Goal: Navigation & Orientation: Find specific page/section

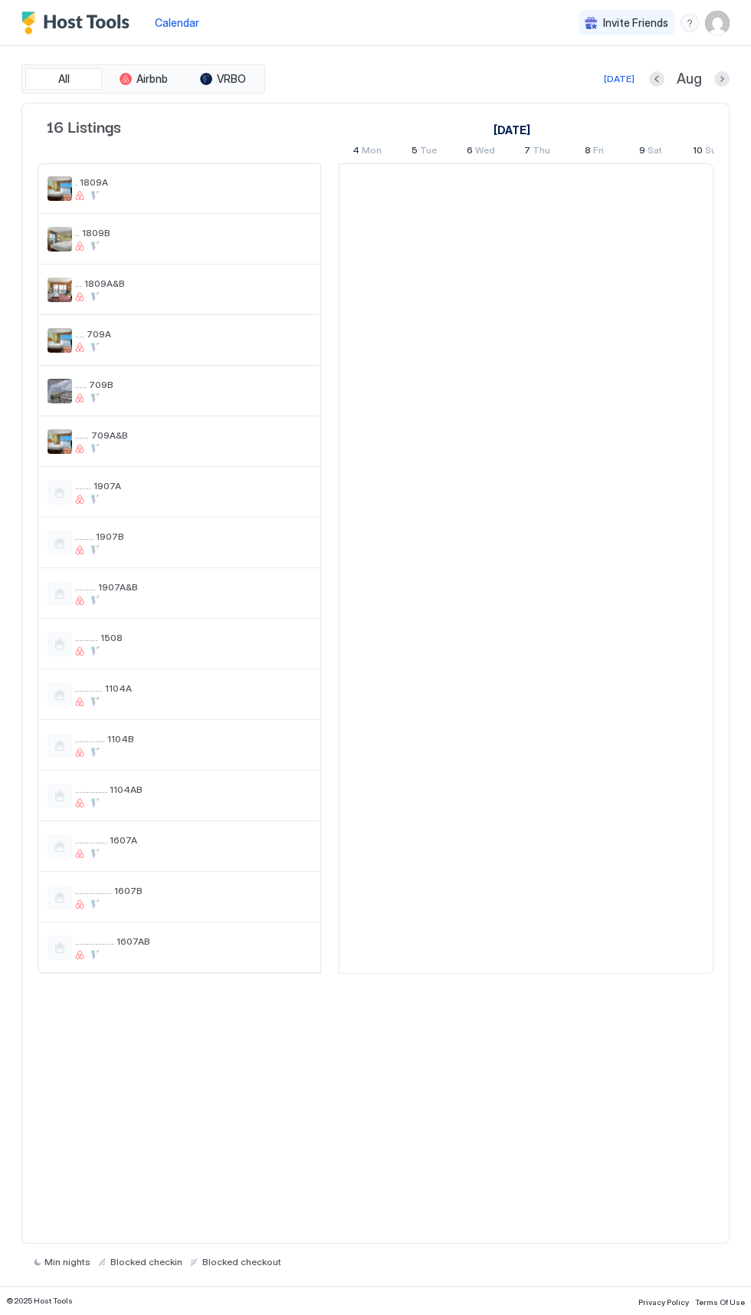
scroll to position [0, 852]
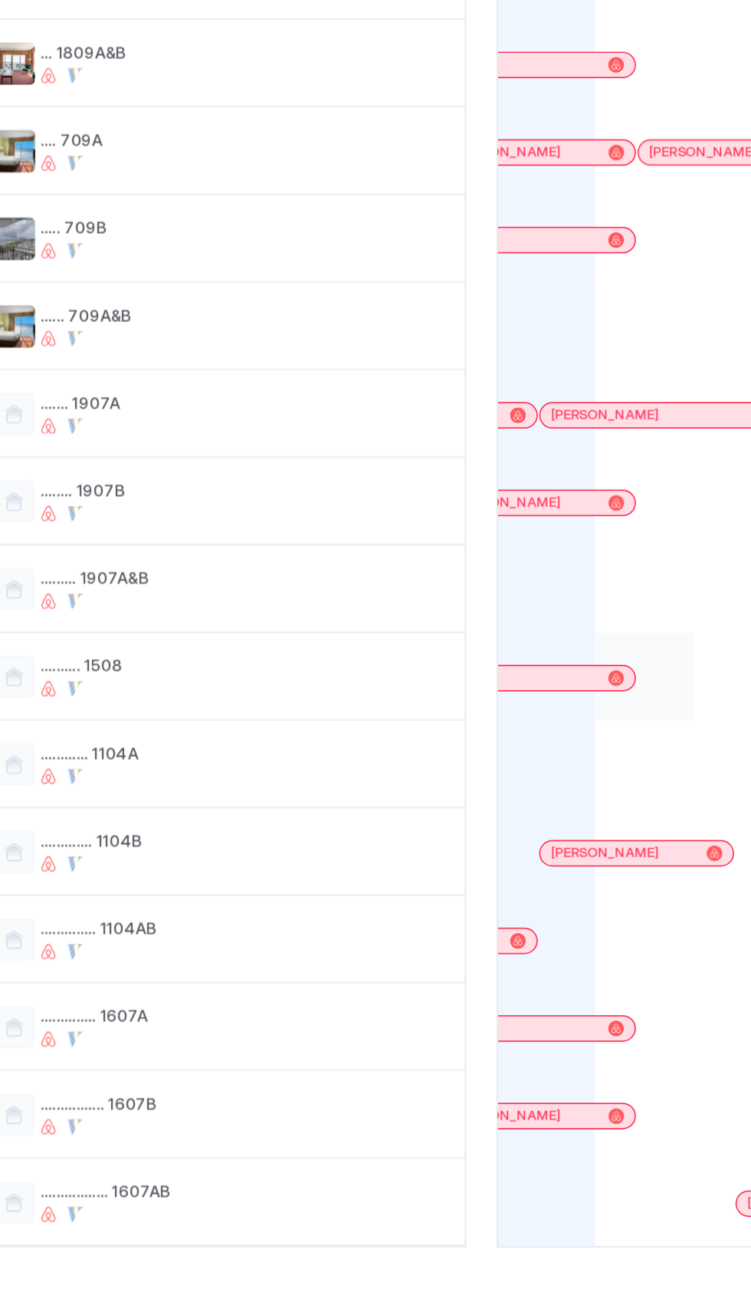
click at [400, 656] on div at bounding box center [424, 644] width 57 height 51
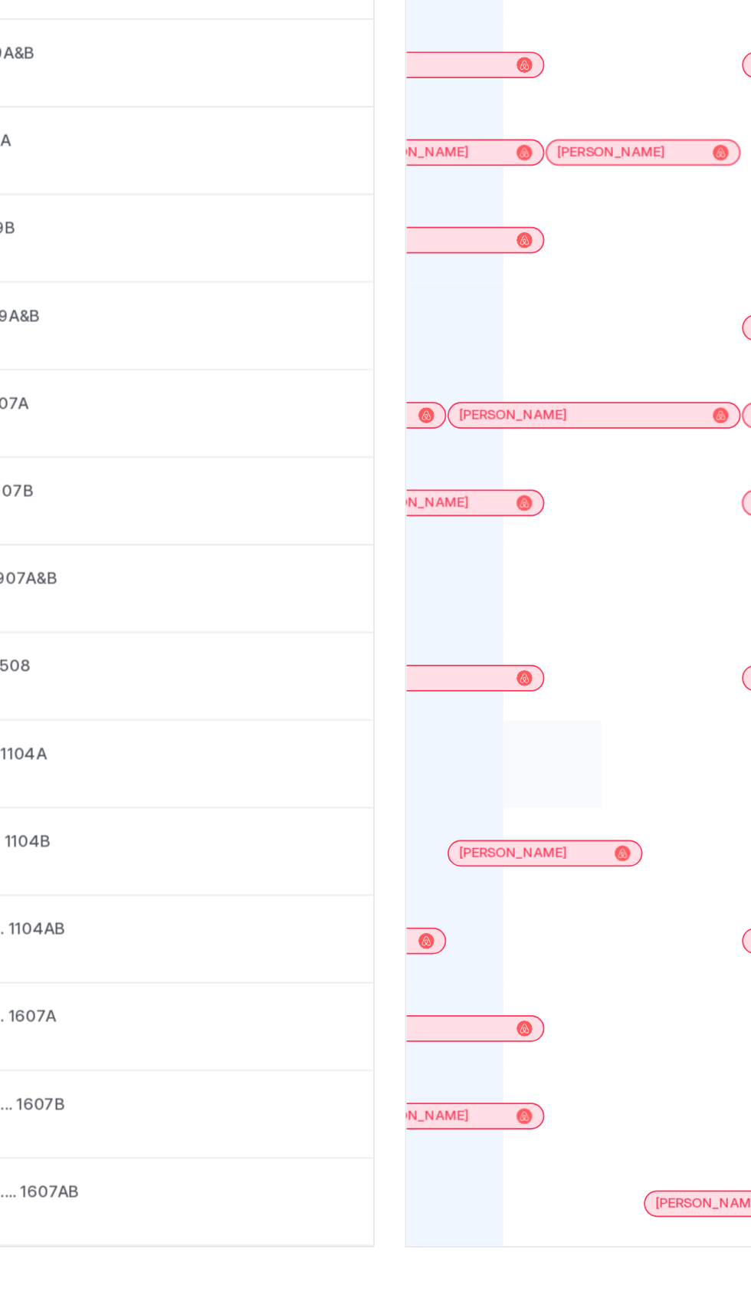
click at [399, 672] on div at bounding box center [424, 694] width 57 height 51
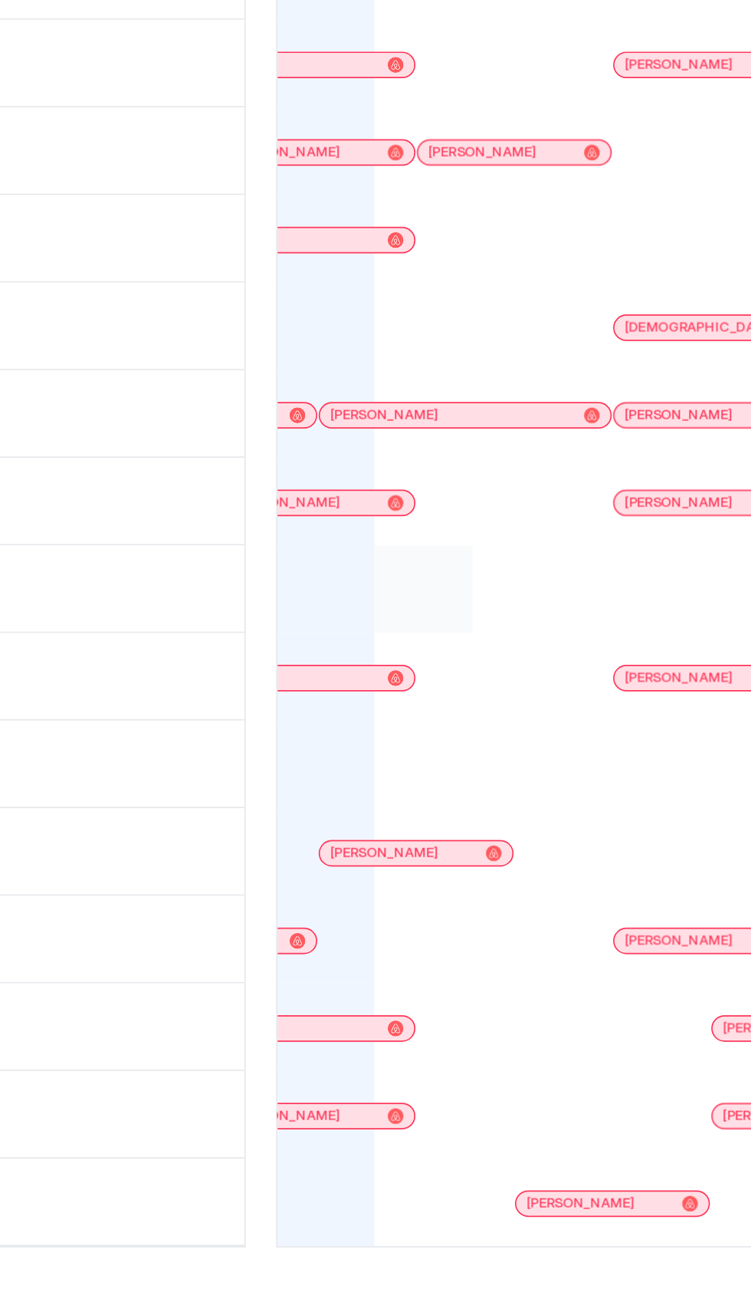
click at [429, 586] on div at bounding box center [424, 593] width 57 height 51
click at [432, 576] on div at bounding box center [424, 594] width 57 height 50
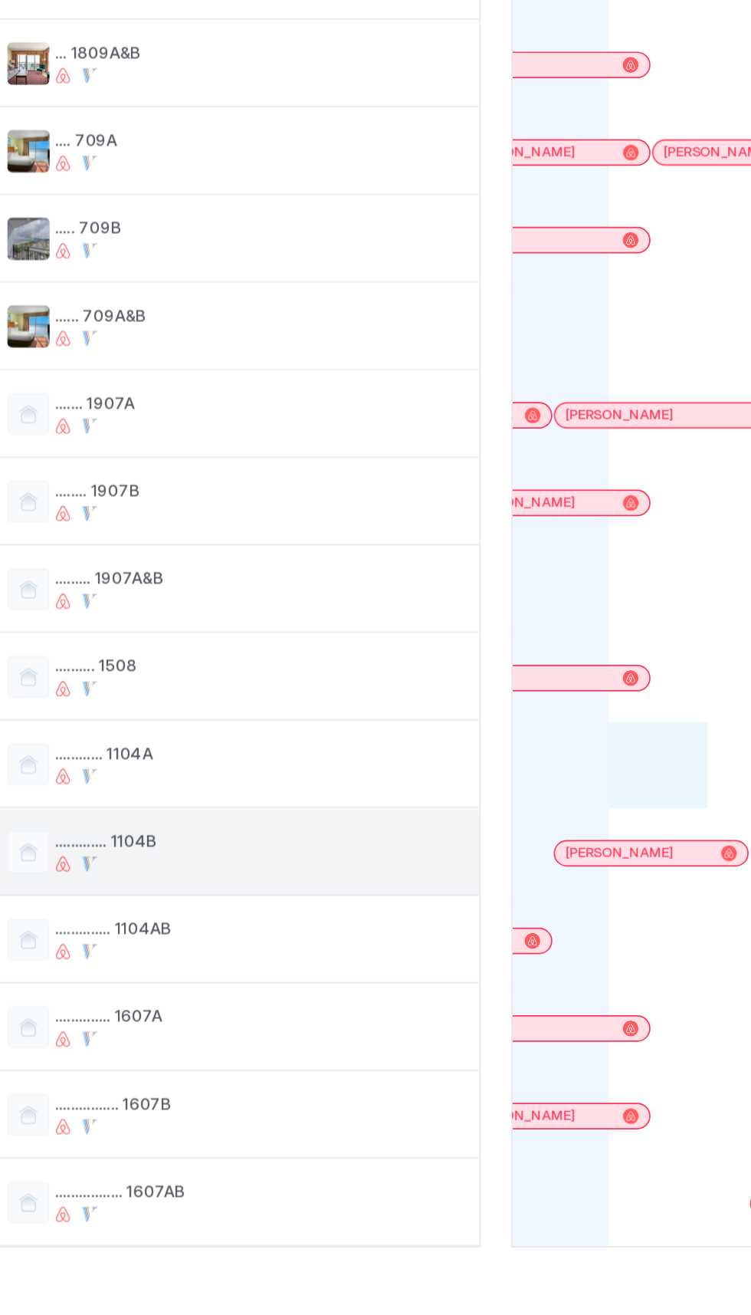
click at [256, 740] on span "............. 1104B" at bounding box center [193, 739] width 236 height 12
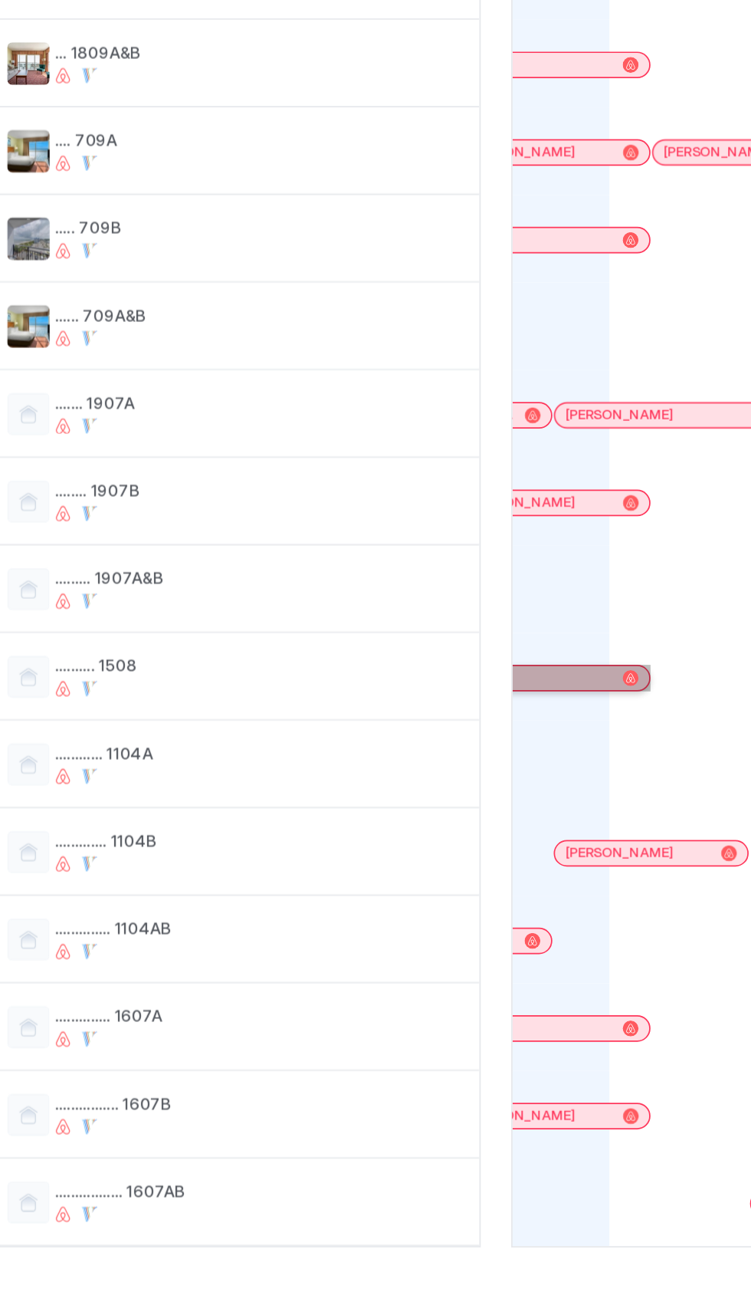
click at [392, 643] on div "[PERSON_NAME]" at bounding box center [327, 644] width 140 height 10
